Goal: Book appointment/travel/reservation

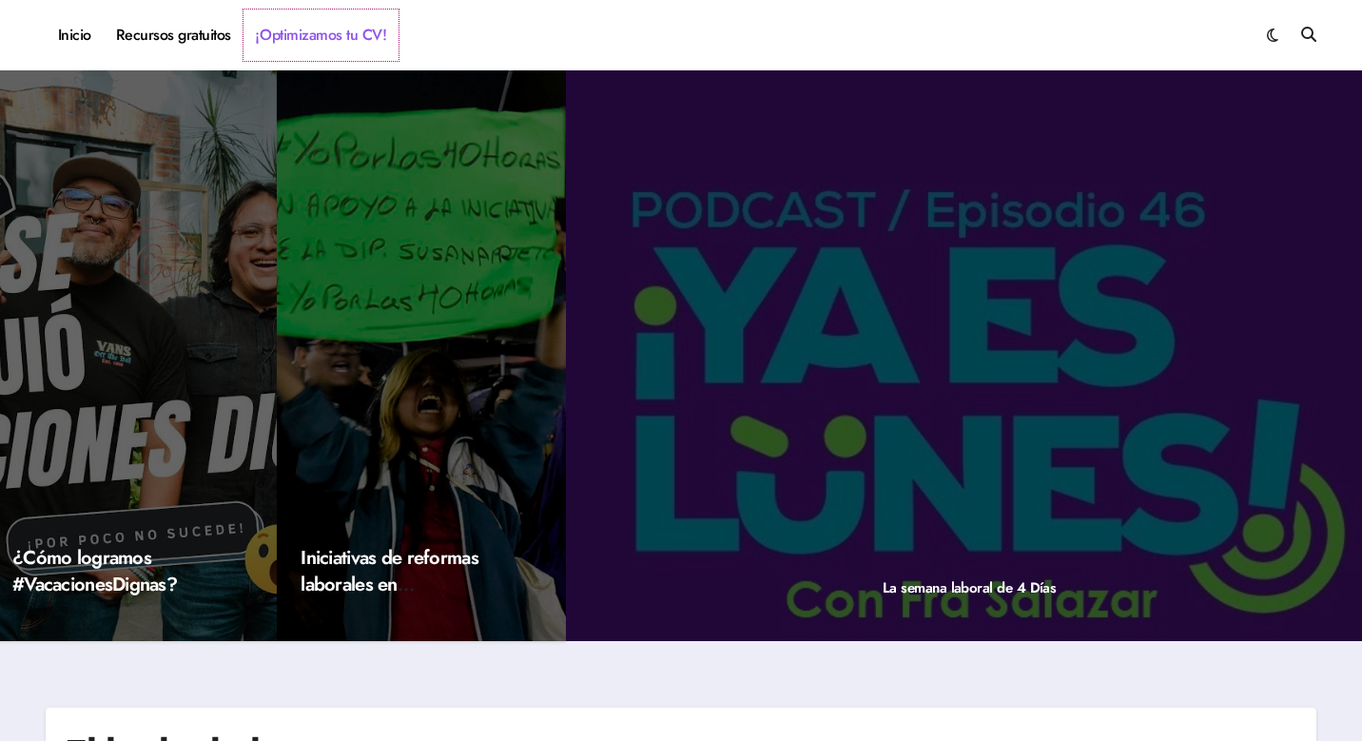
click at [339, 26] on link "¡Optimizamos tu CV!" at bounding box center [321, 35] width 155 height 51
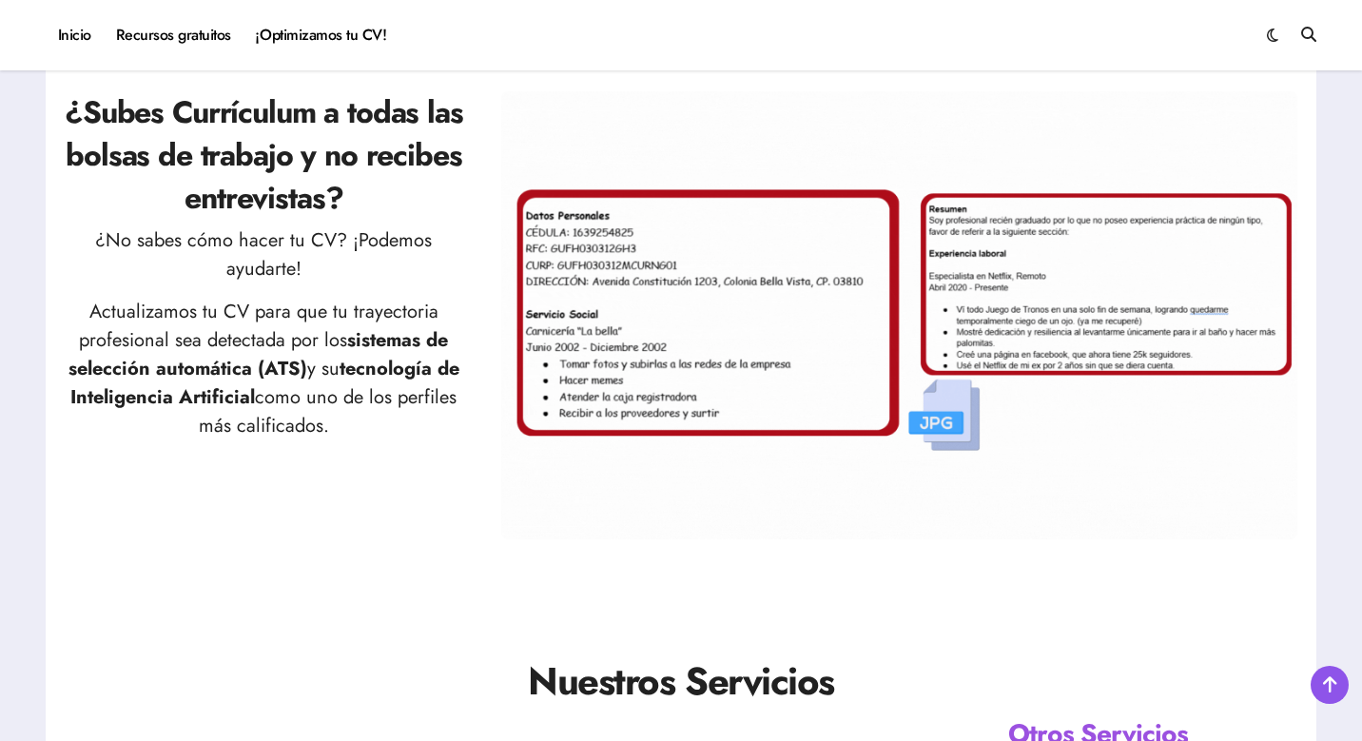
scroll to position [821, 0]
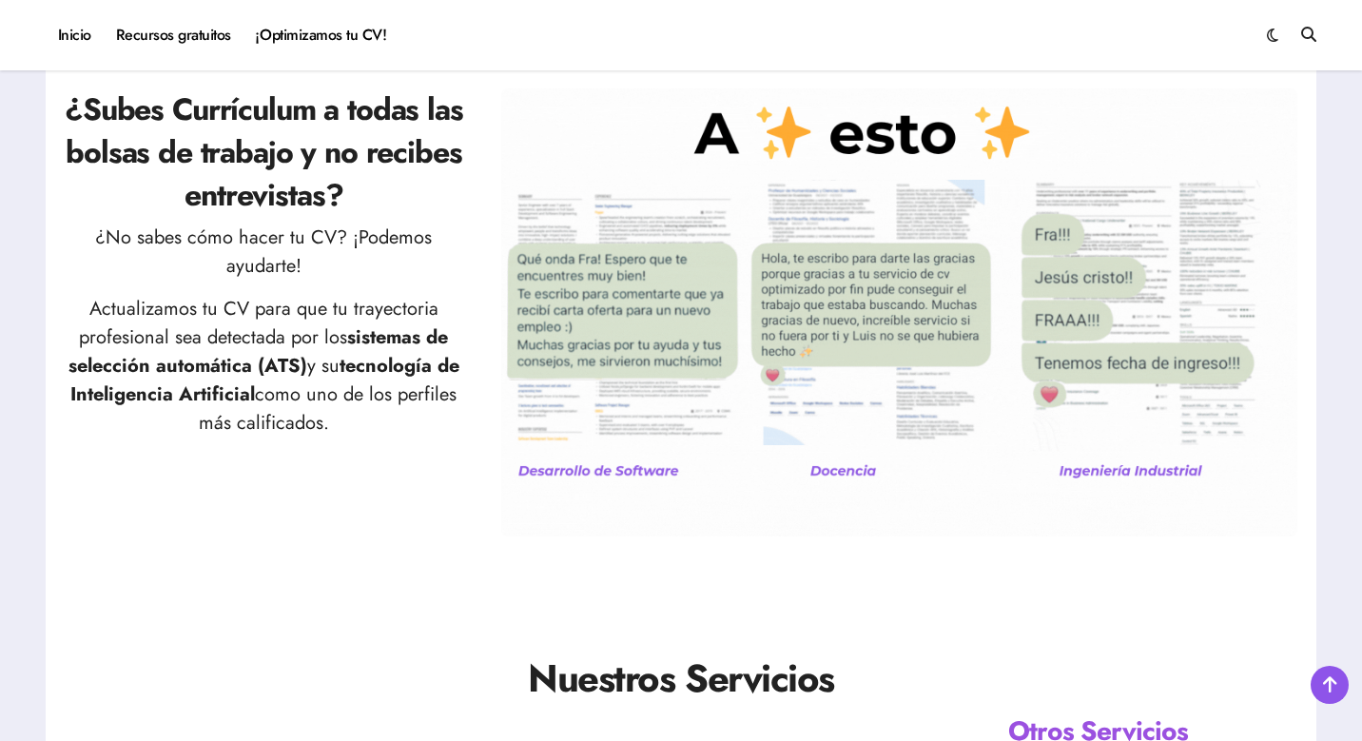
drag, startPoint x: 97, startPoint y: 312, endPoint x: 449, endPoint y: 443, distance: 375.6
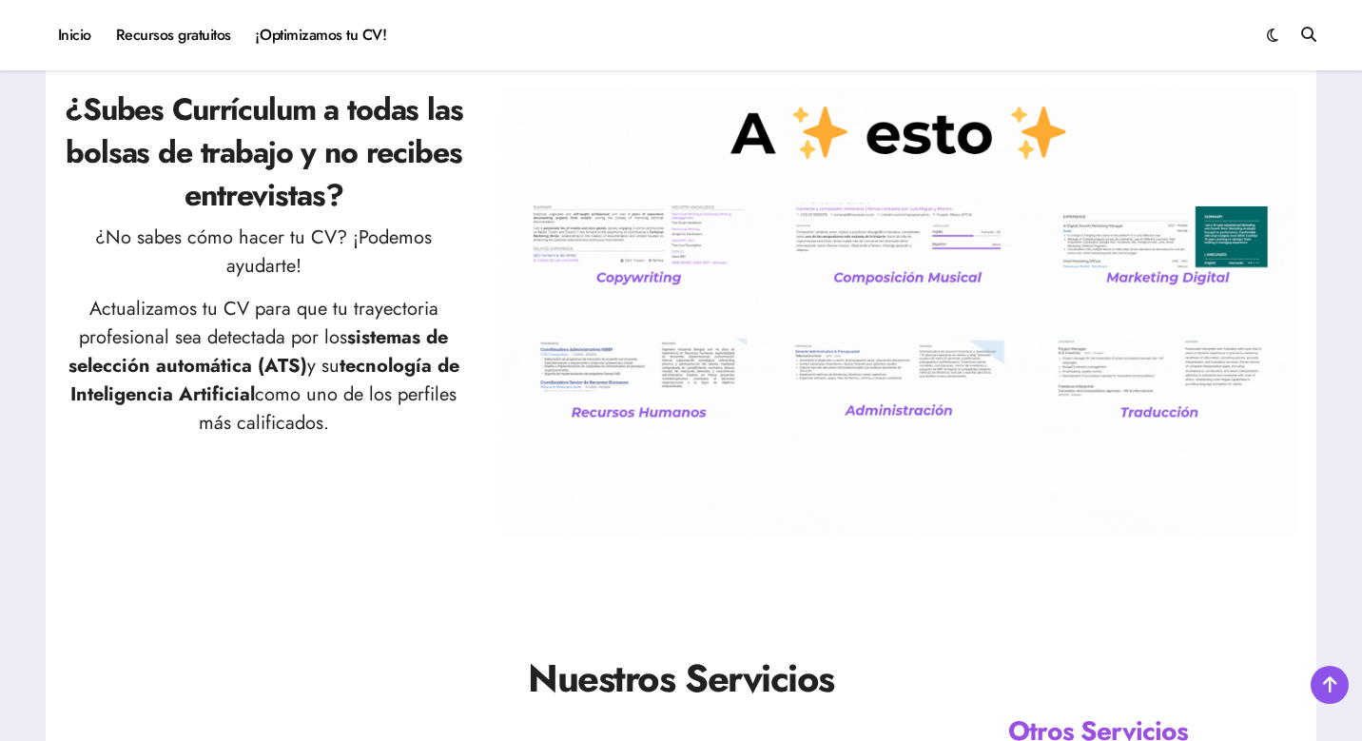
click at [449, 445] on div "¿Subes Currículum a todas las bolsas de trabajo y no recibes entrevistas? ¿No s…" at bounding box center [264, 321] width 399 height 467
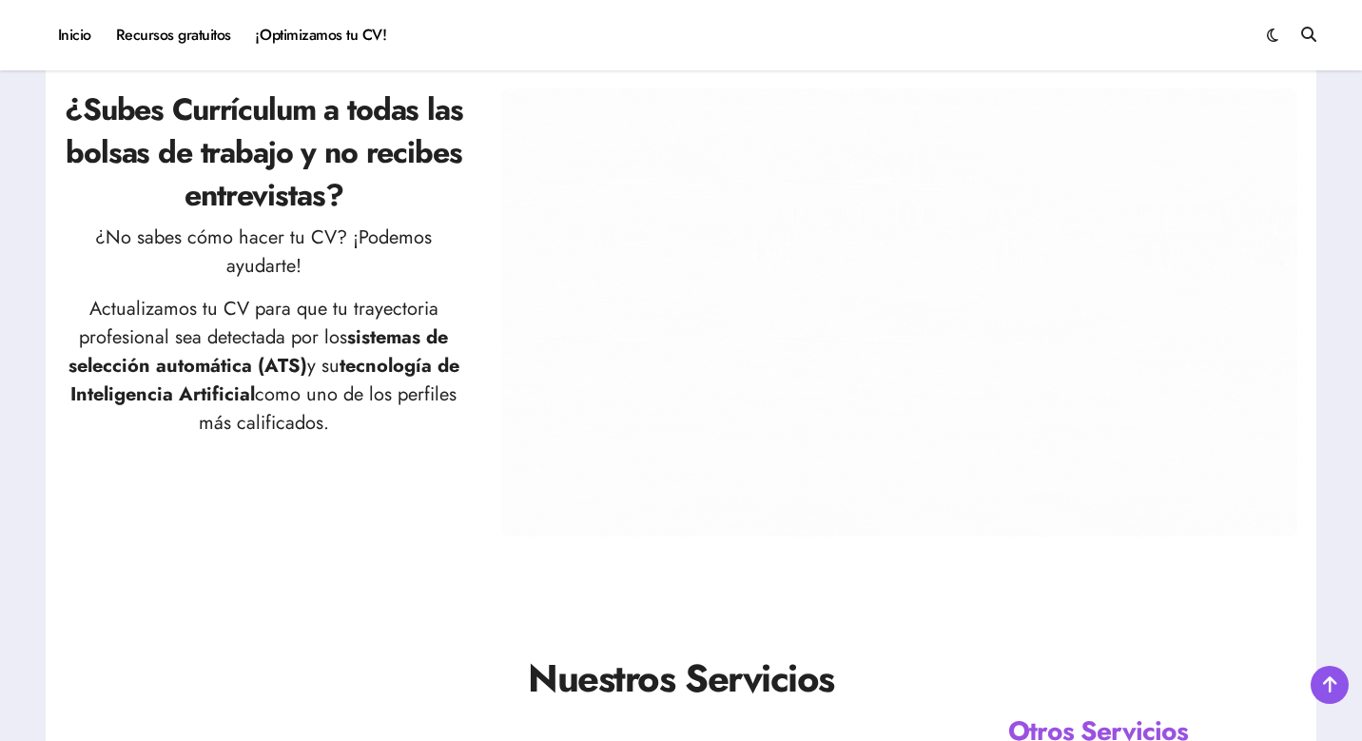
copy p "Actualizamos tu CV para que tu trayectoria profesional sea detectada por los si…"
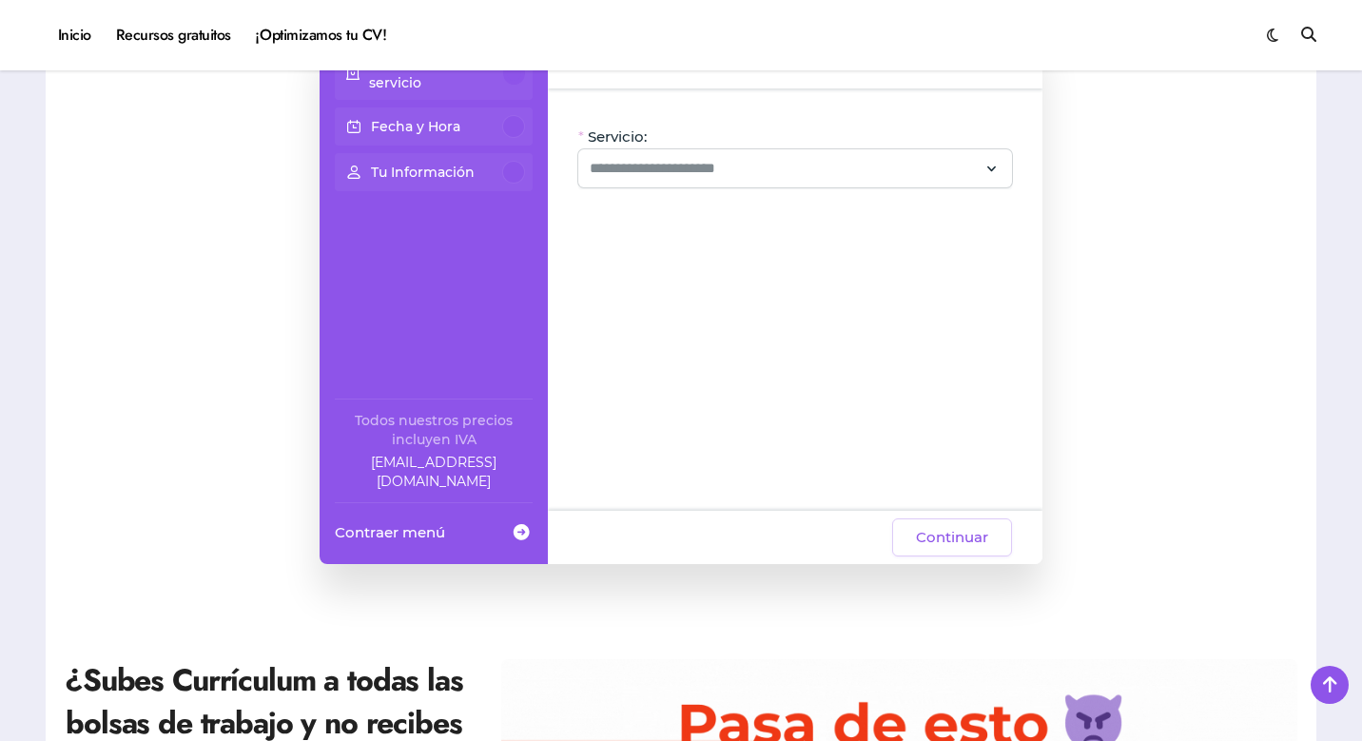
scroll to position [225, 0]
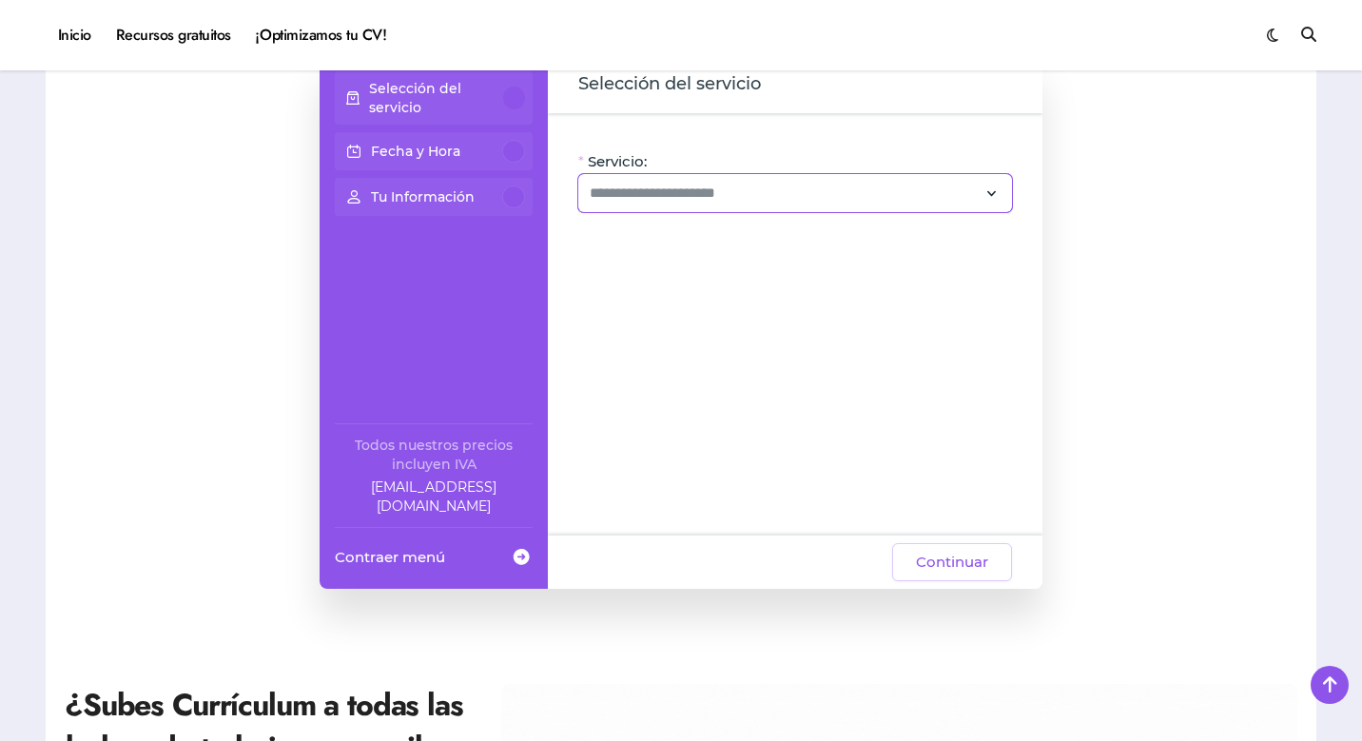
click at [868, 180] on div at bounding box center [795, 193] width 434 height 38
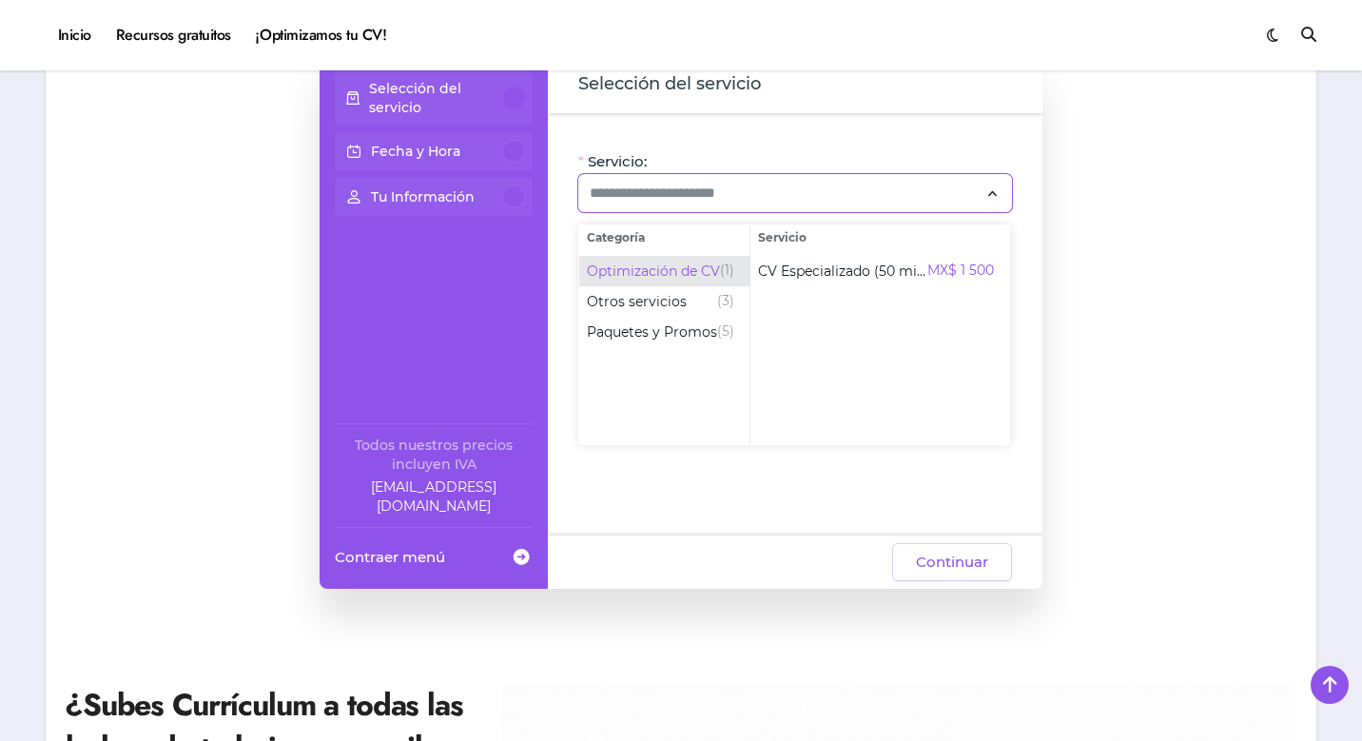
click at [681, 264] on span "Optimización de CV" at bounding box center [653, 271] width 133 height 19
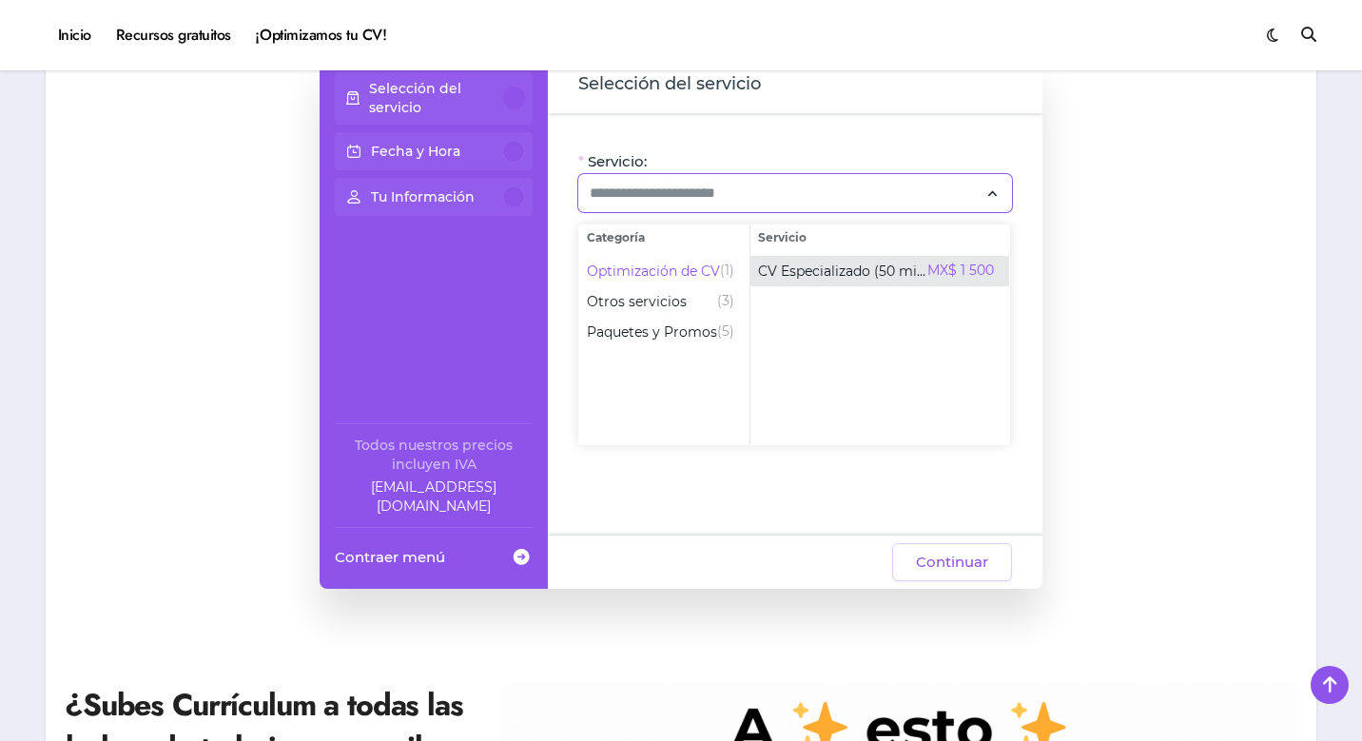
click at [864, 264] on span "CV Especializado (50 min)" at bounding box center [842, 271] width 169 height 19
type input "**********"
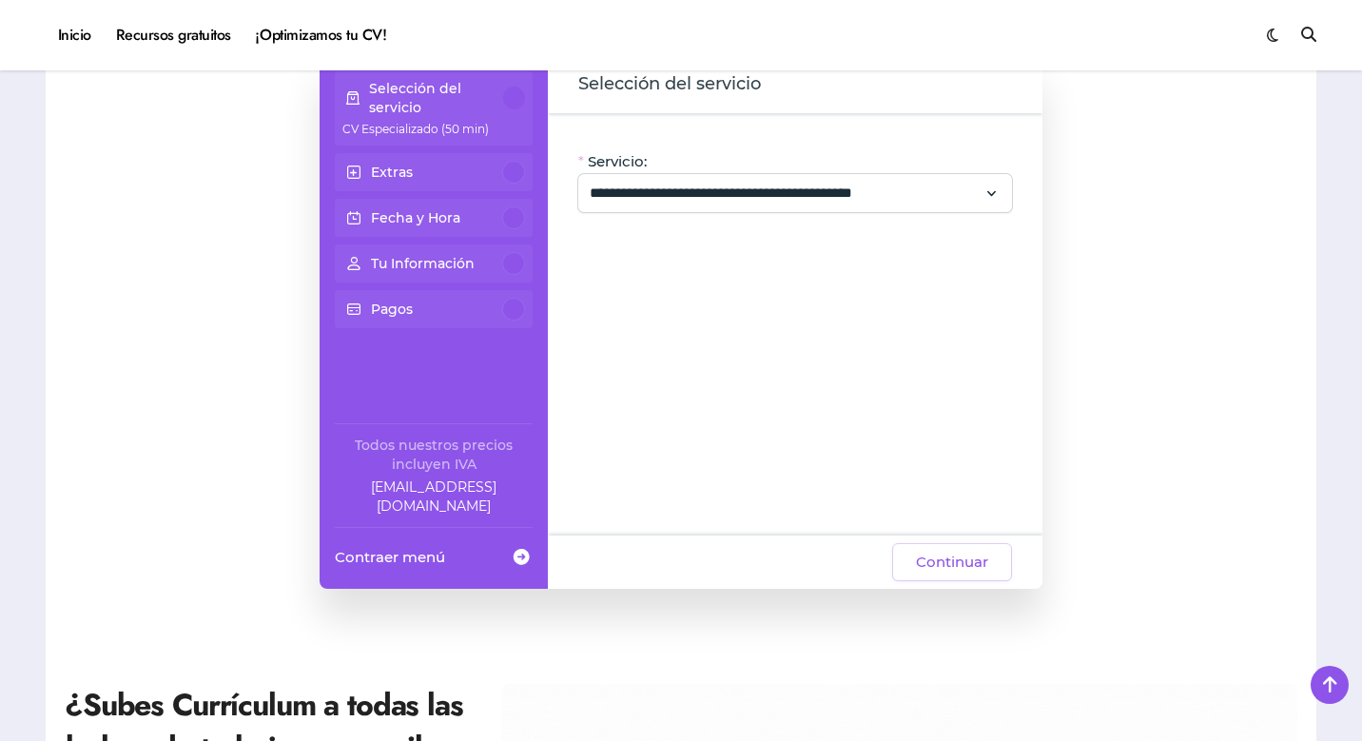
scroll to position [0, 0]
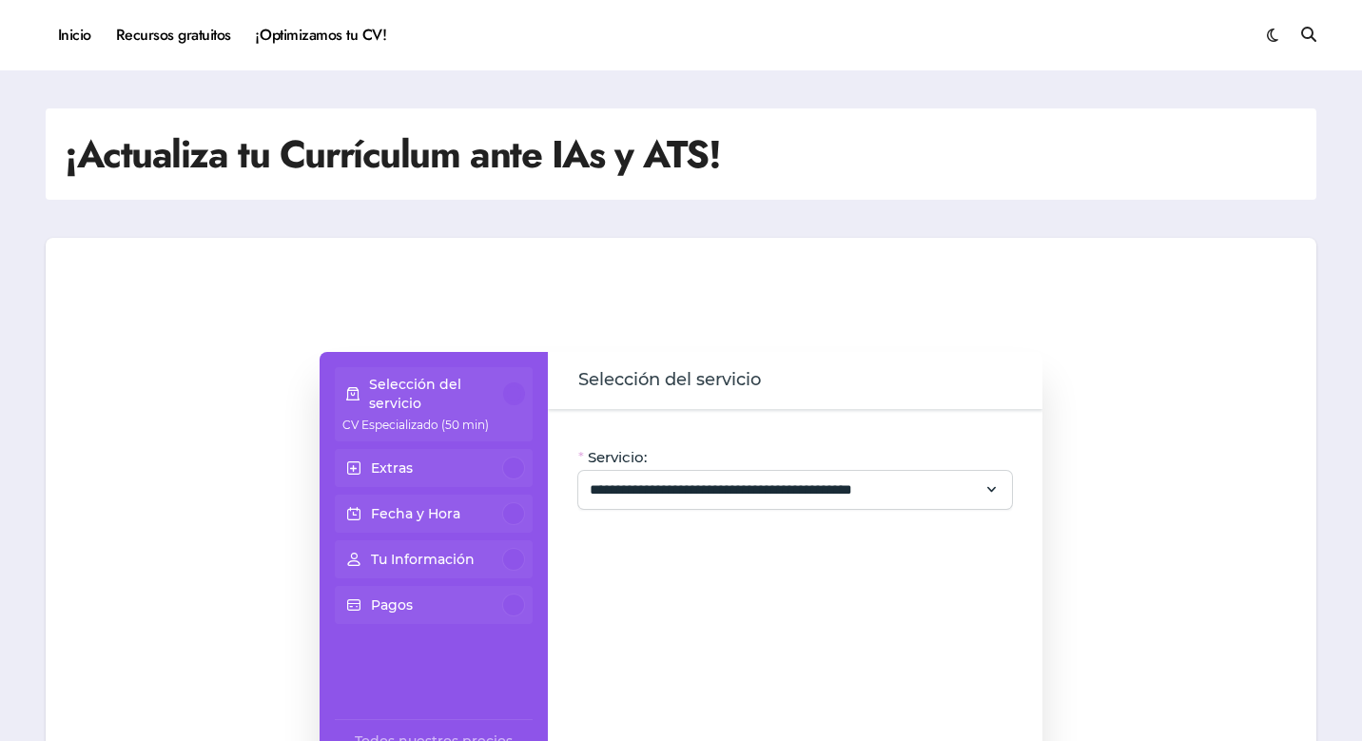
click at [491, 161] on h1 "¡Actualiza tu Currículum ante IAs y ATS!" at bounding box center [392, 153] width 655 height 53
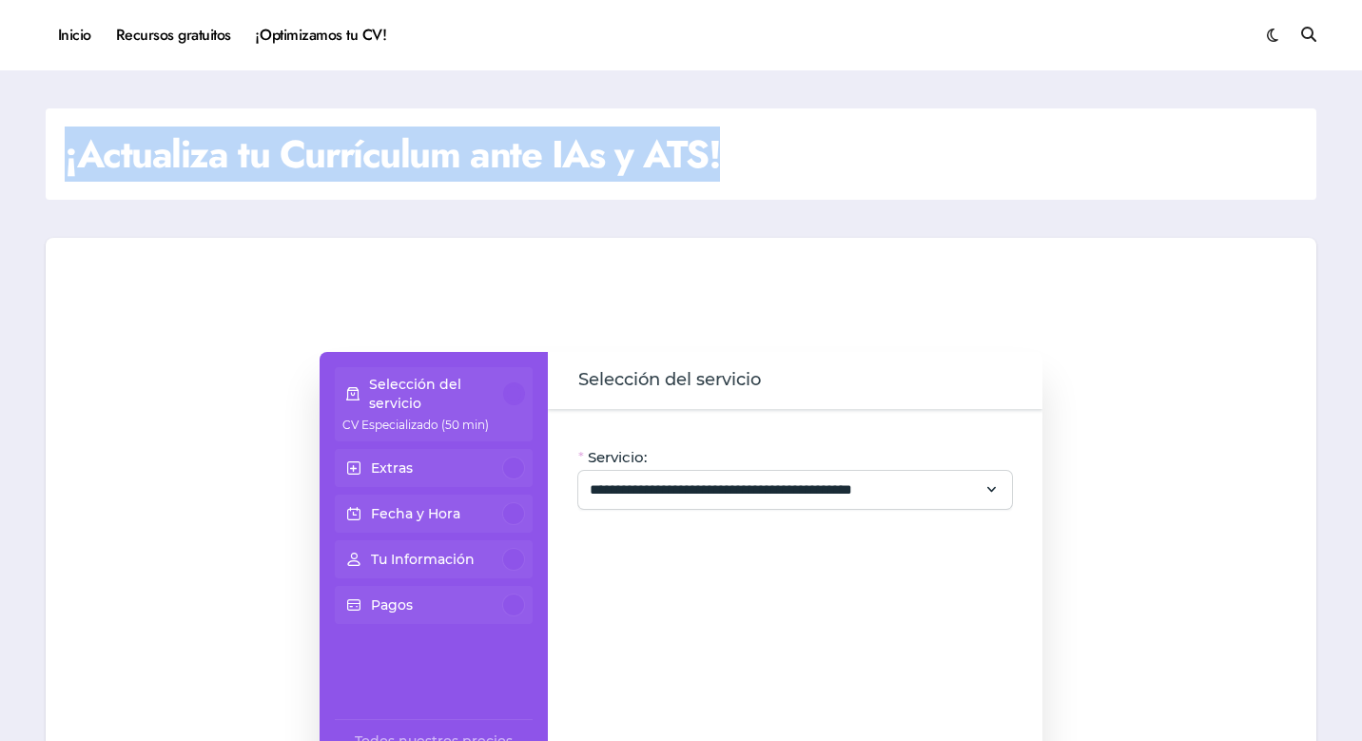
click at [112, 162] on h1 "¡Actualiza tu Currículum ante IAs y ATS!" at bounding box center [392, 153] width 655 height 53
drag, startPoint x: 80, startPoint y: 158, endPoint x: 707, endPoint y: 156, distance: 626.9
click at [708, 157] on h1 "¡Actualiza tu Currículum ante IAs y ATS!" at bounding box center [392, 153] width 655 height 53
copy h1 "Actualiza tu Currículum ante IAs y ATS"
